Goal: Check status: Check status

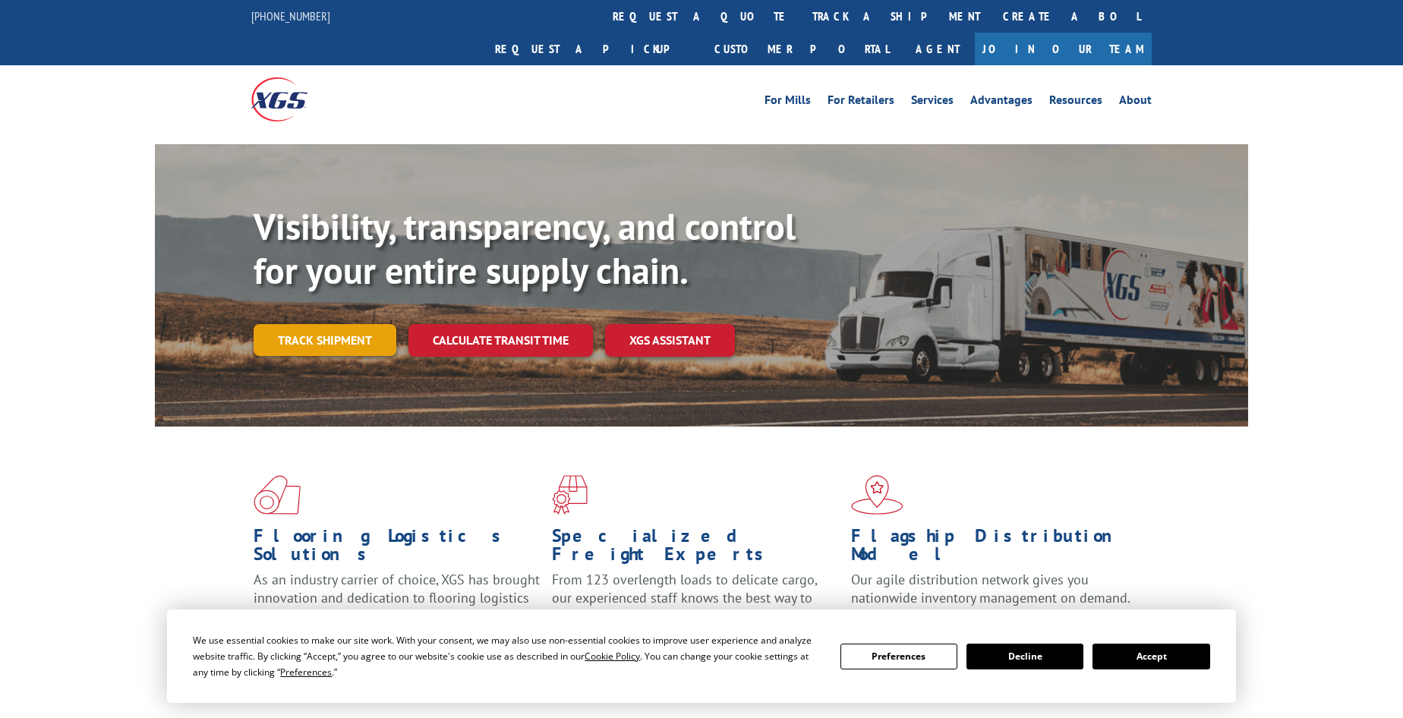
click at [283, 324] on link "Track shipment" at bounding box center [325, 340] width 143 height 32
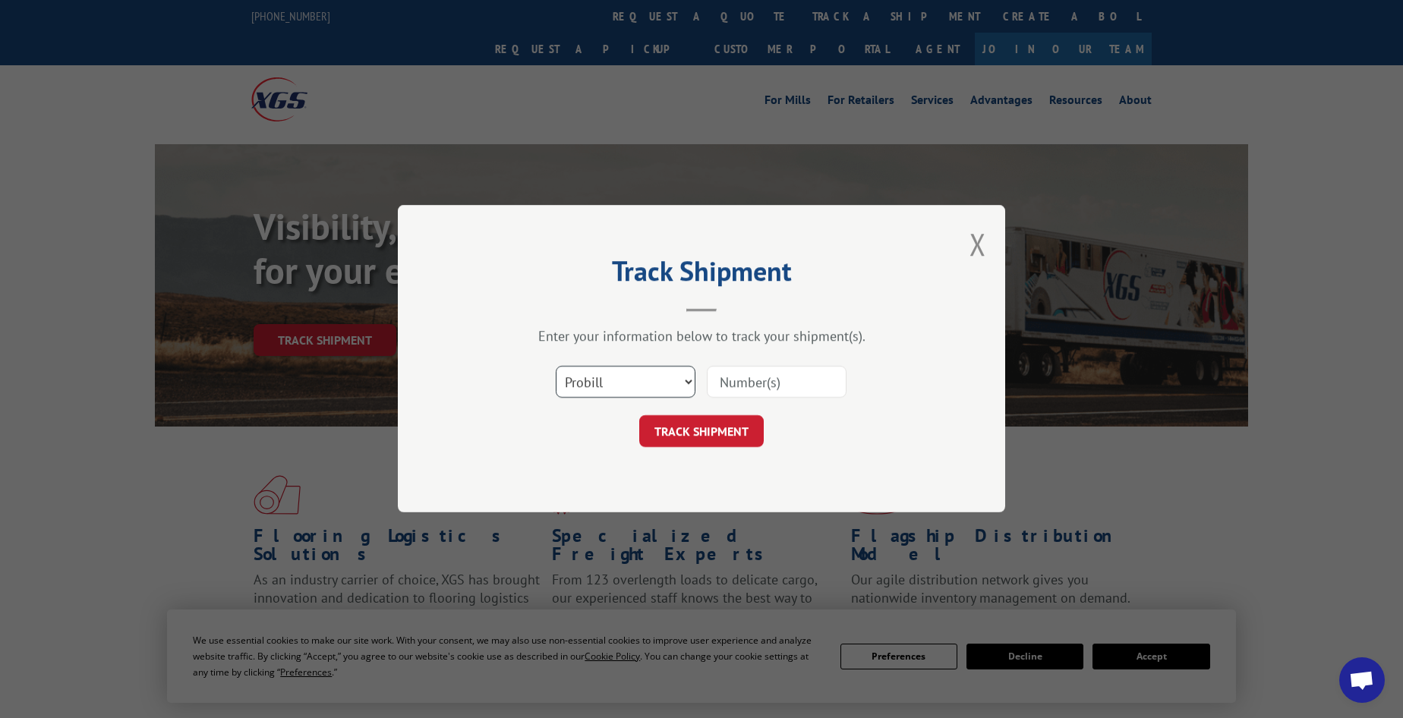
click at [597, 379] on select "Select category... Probill BOL PO" at bounding box center [626, 383] width 140 height 32
select select "bol"
click at [556, 367] on select "Select category... Probill BOL PO" at bounding box center [626, 383] width 140 height 32
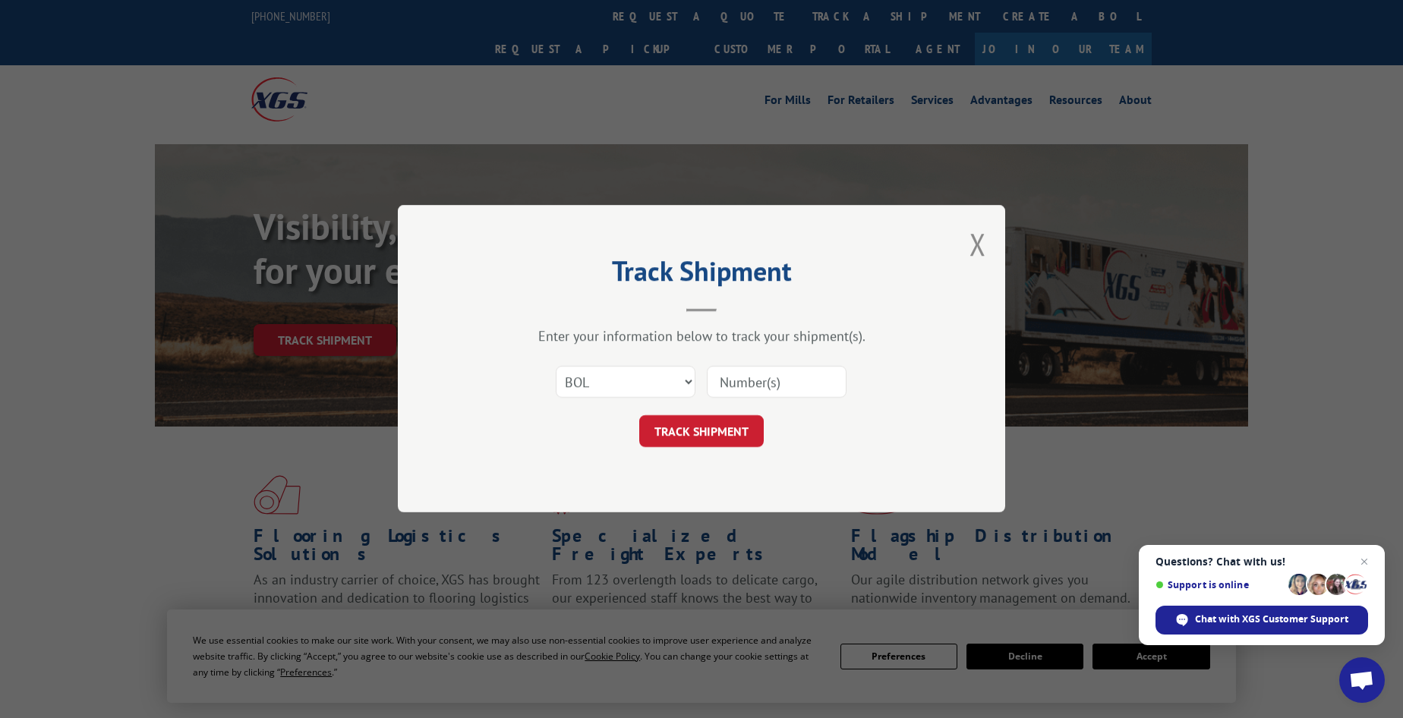
click at [721, 380] on input at bounding box center [777, 383] width 140 height 32
paste input "6044730"
type input "6044730"
click at [672, 431] on button "TRACK SHIPMENT" at bounding box center [701, 432] width 125 height 32
